Goal: Transaction & Acquisition: Book appointment/travel/reservation

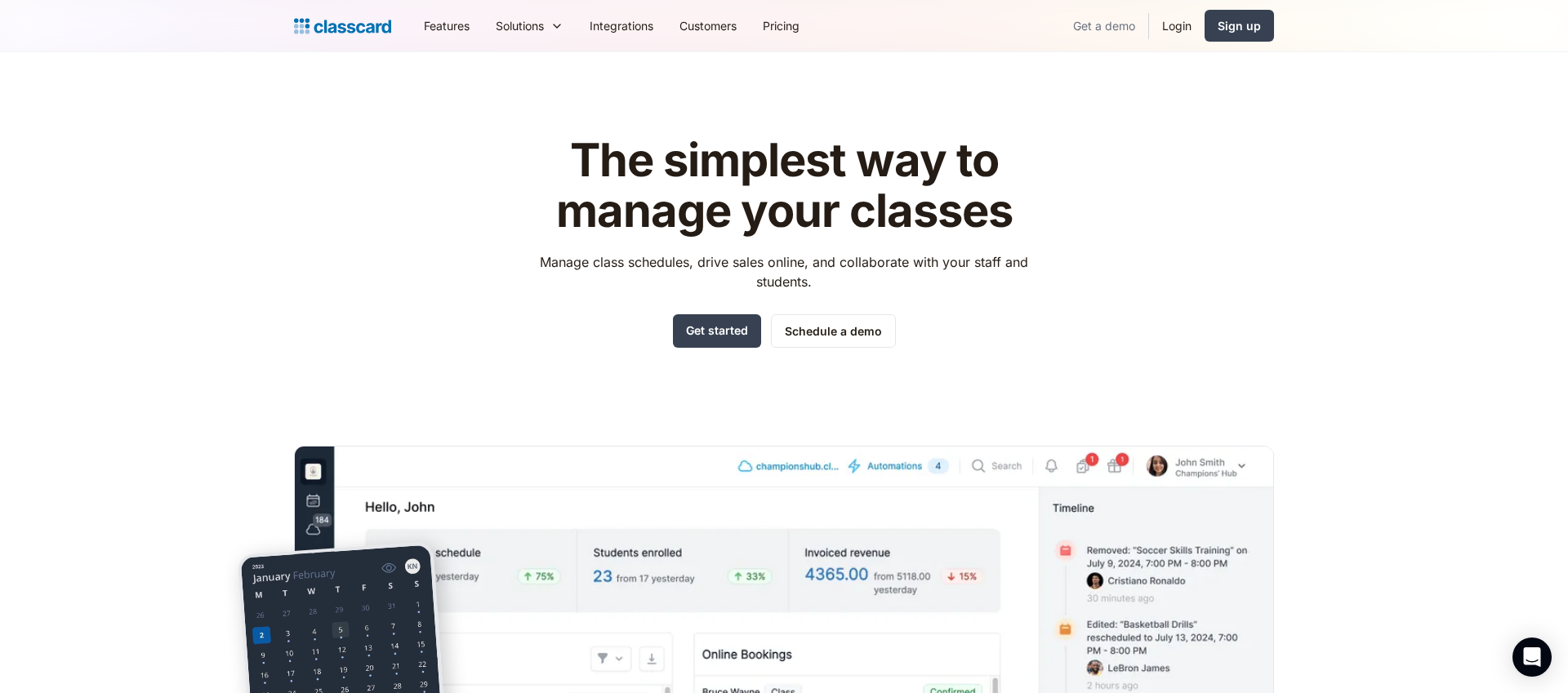
click at [1085, 34] on link "Get a demo" at bounding box center [1104, 26] width 88 height 37
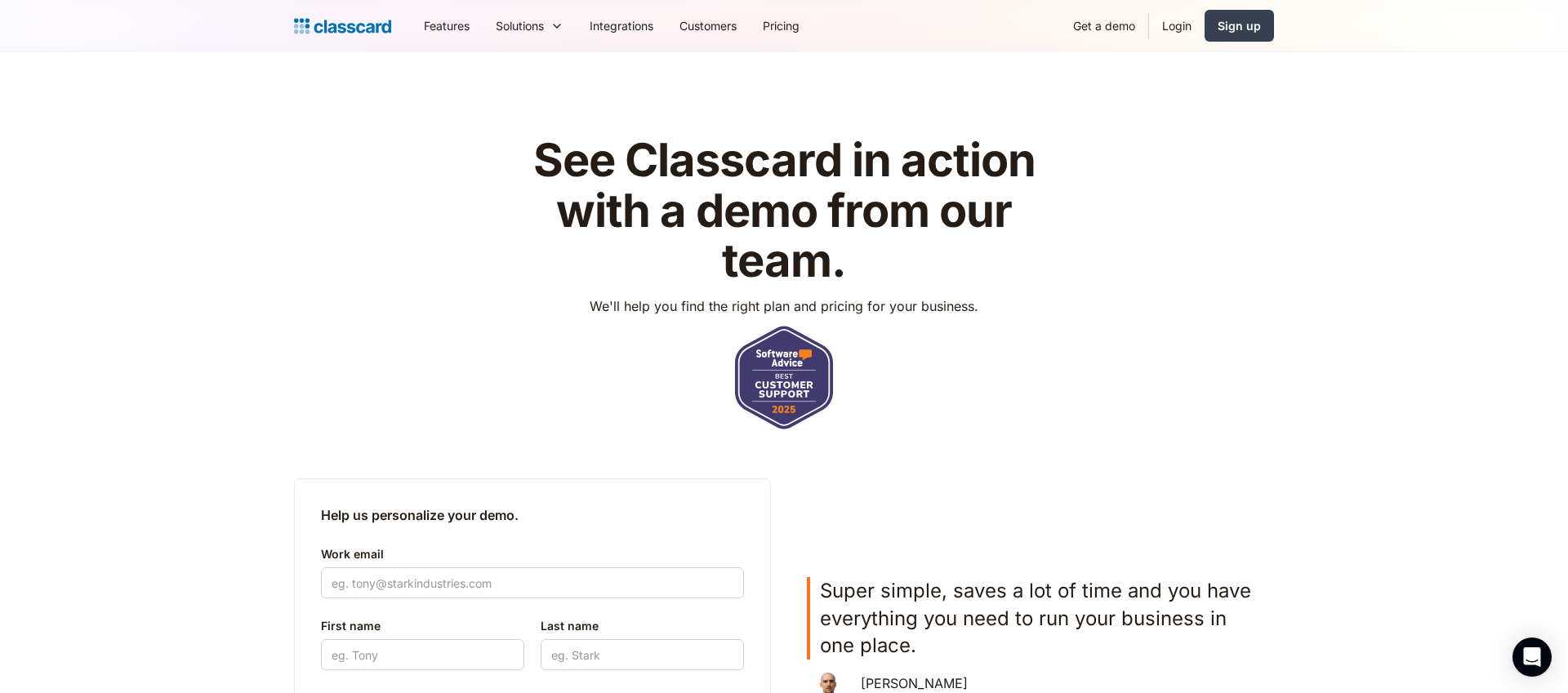
click at [1424, 637] on header "See Classcard in action with a demo from our team. We'll help you find the righ…" at bounding box center [784, 513] width 1568 height 922
click at [338, 11] on div "Features Resources Blog The latest industry news, updates and info. Customer st…" at bounding box center [784, 26] width 980 height 37
click at [372, 35] on img "home" at bounding box center [342, 26] width 97 height 23
